Goal: Task Accomplishment & Management: Complete application form

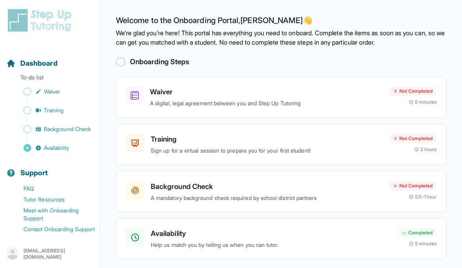
click at [117, 63] on div at bounding box center [120, 61] width 9 height 9
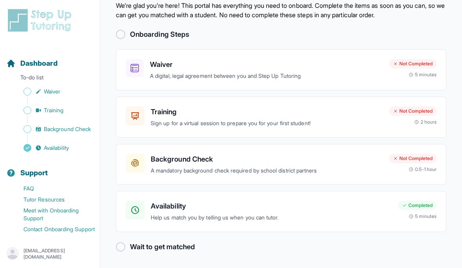
scroll to position [30, 0]
click at [141, 56] on div "Waiver A digital, legal agreement between you and Step Up Tutoring Not Complete…" at bounding box center [281, 69] width 330 height 41
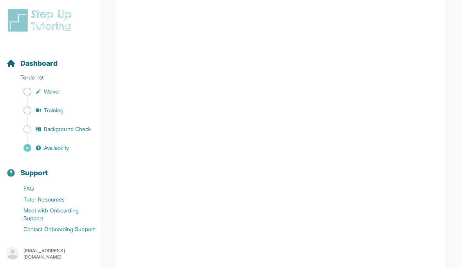
scroll to position [1397, 0]
click at [3, 94] on nav "Dashboard To-do list Waiver Training Background Check Availability Support FAQ …" at bounding box center [50, 139] width 100 height 189
click at [30, 59] on span "Dashboard" at bounding box center [38, 63] width 37 height 11
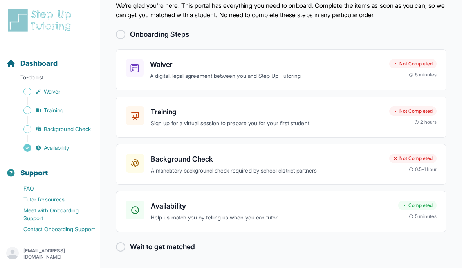
click at [367, 67] on h3 "Waiver" at bounding box center [266, 64] width 233 height 11
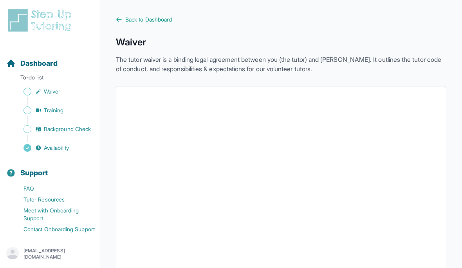
click at [121, 18] on icon at bounding box center [119, 19] width 6 height 6
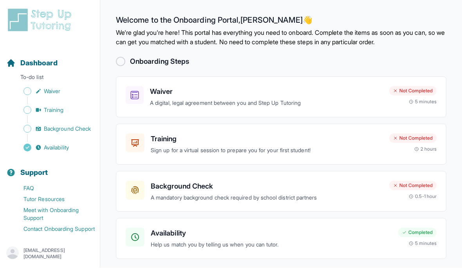
click at [155, 132] on div "Training Sign up for a virtual session to prepare you for your first student! N…" at bounding box center [281, 144] width 330 height 41
